Goal: Task Accomplishment & Management: Complete application form

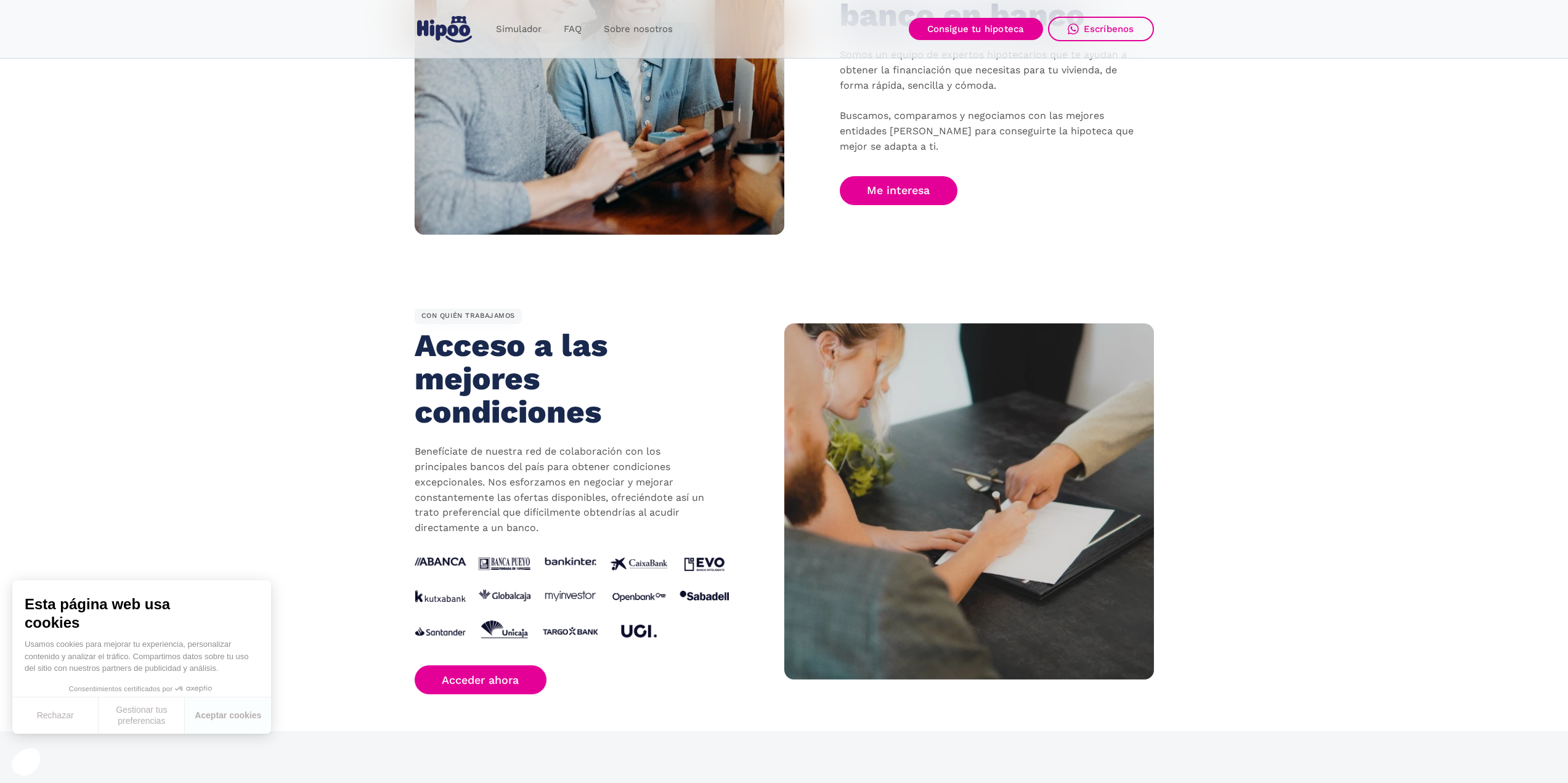
scroll to position [924, 0]
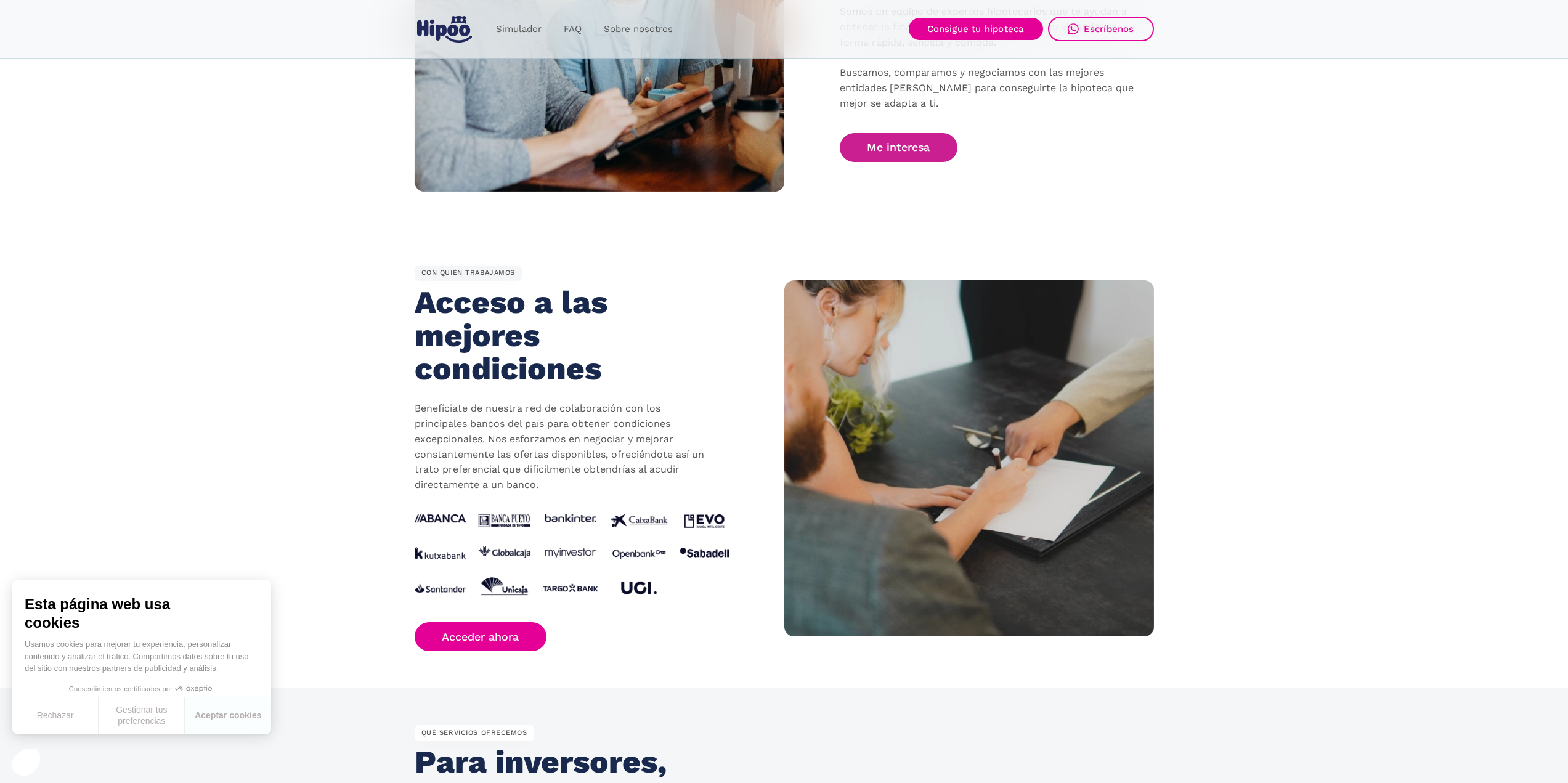
click at [887, 151] on link "Me interesa" at bounding box center [899, 147] width 118 height 29
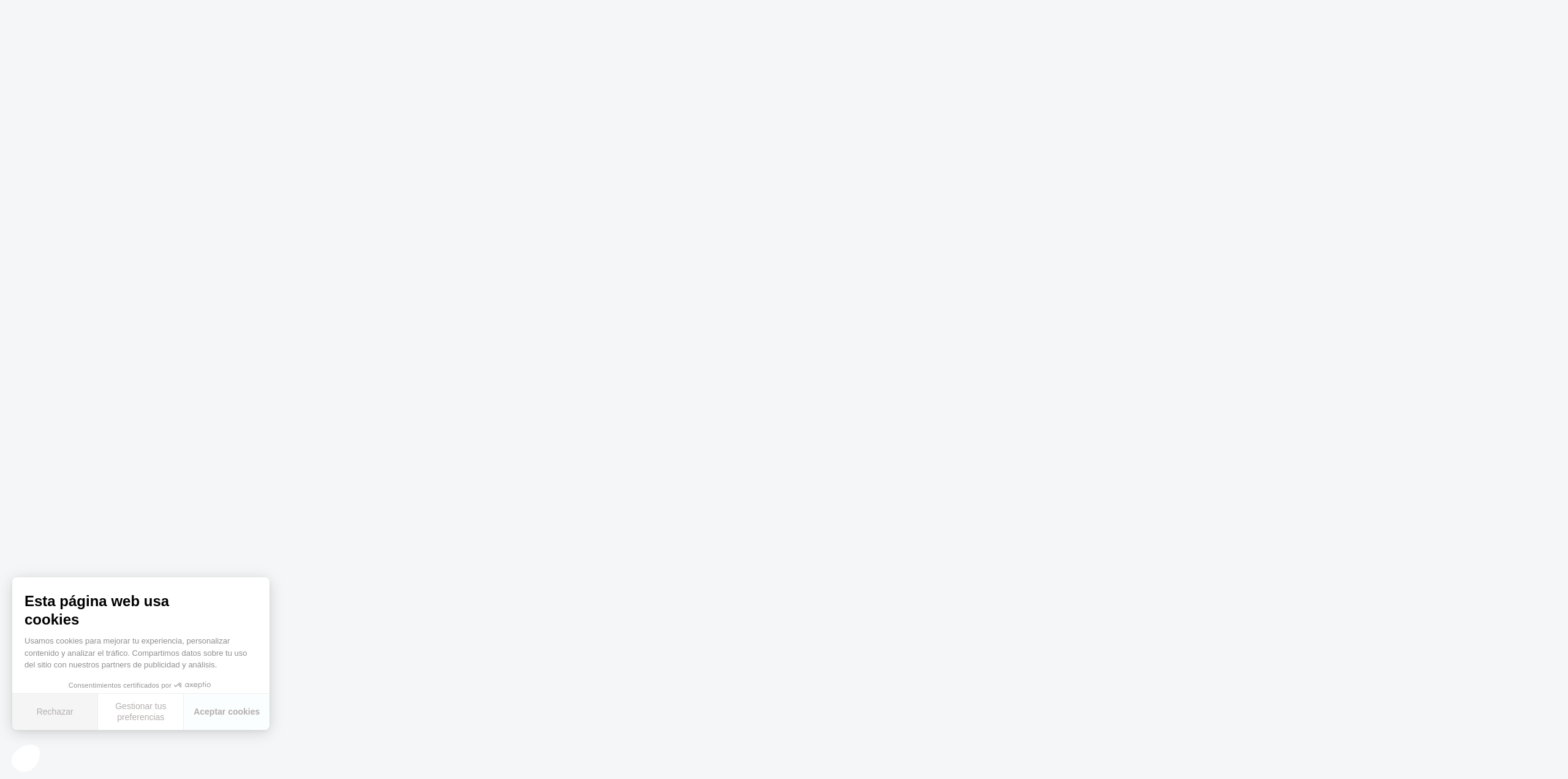
click at [60, 715] on button "Rechazar" at bounding box center [54, 711] width 86 height 36
click at [725, 541] on body at bounding box center [784, 390] width 1568 height 779
